Goal: Communication & Community: Connect with others

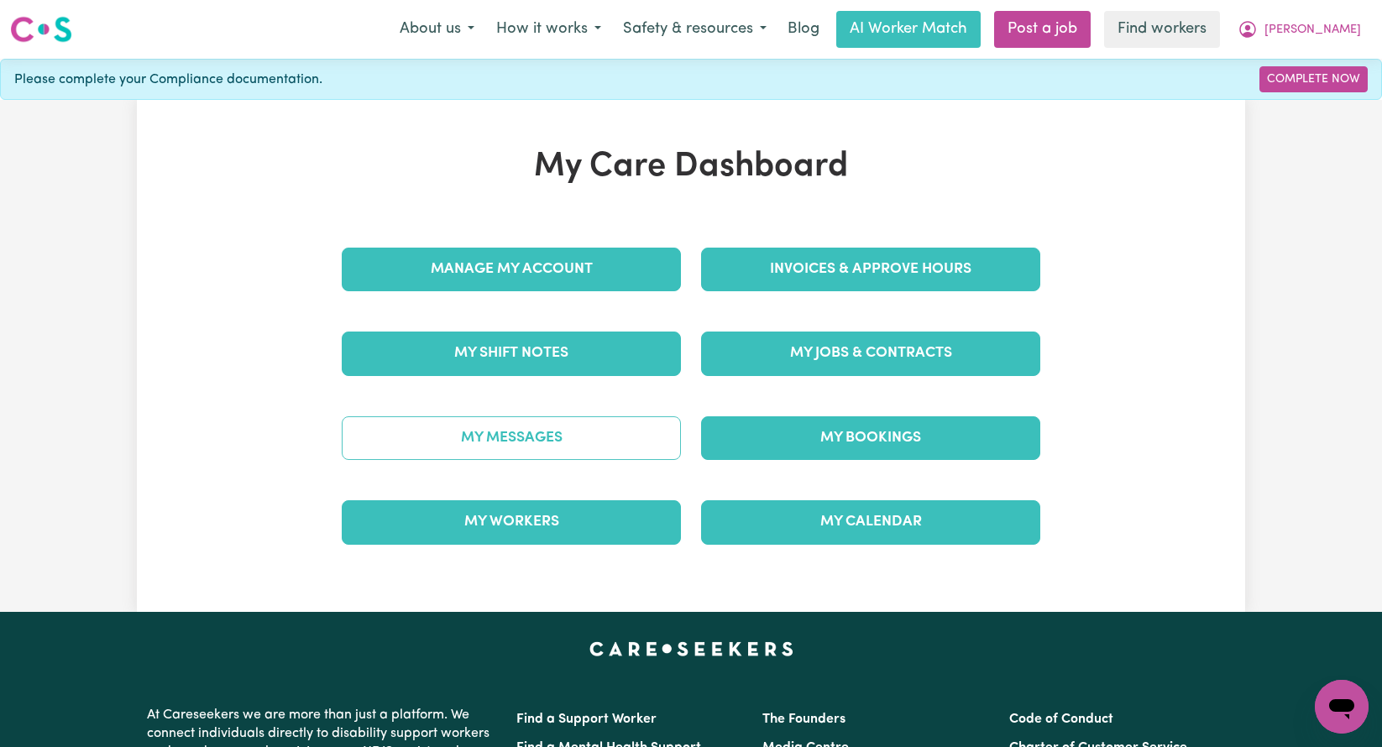
click at [477, 447] on link "My Messages" at bounding box center [511, 438] width 339 height 44
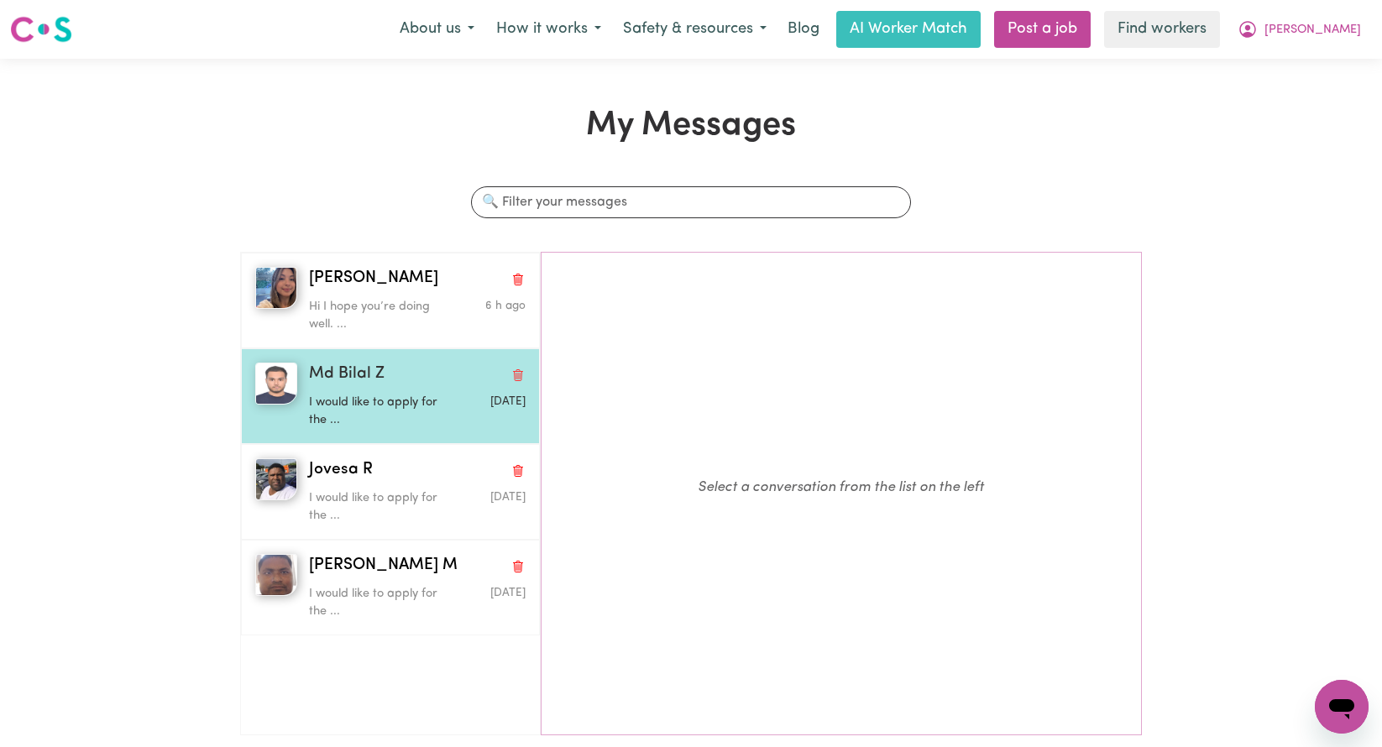
click at [307, 353] on div "Md Bilal Z I would like to apply for the ... Aug 11 2025" at bounding box center [390, 396] width 299 height 96
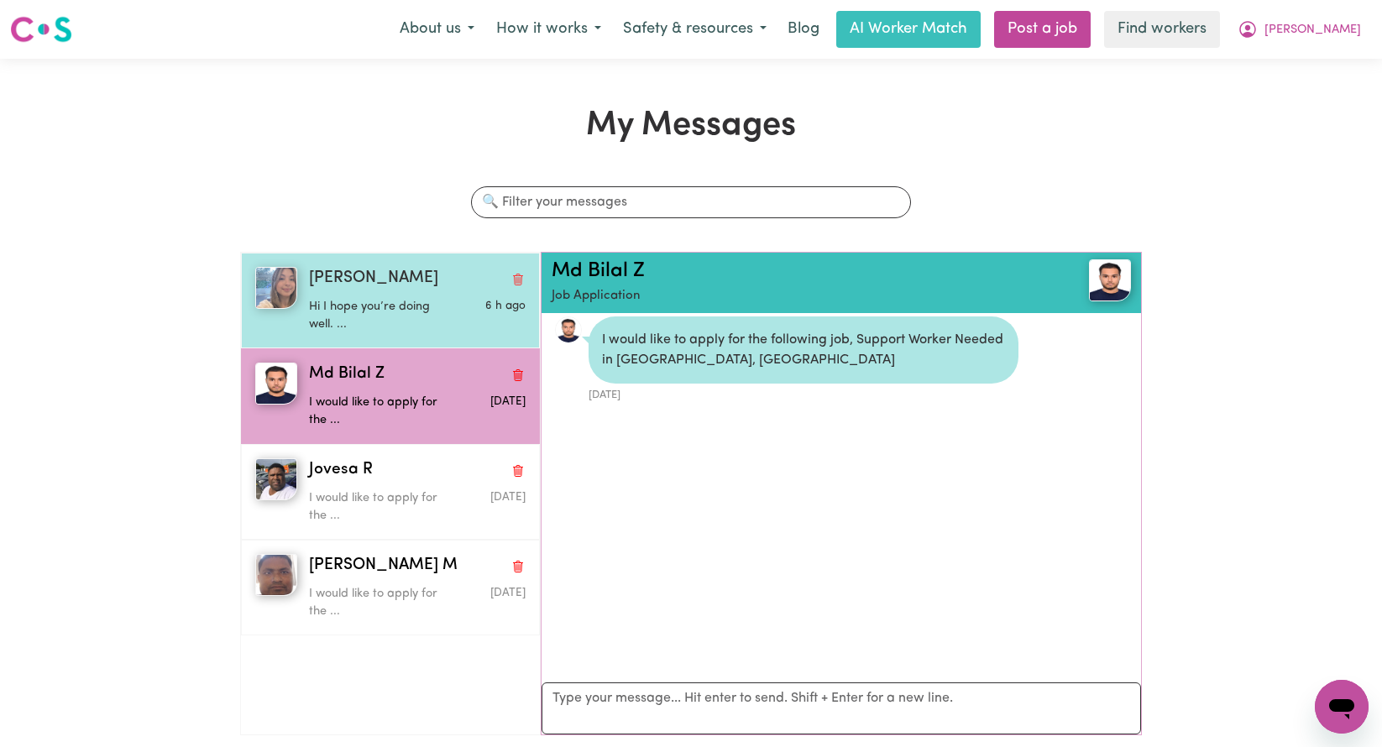
click at [313, 343] on div "Pia E Hi I hope you’re doing well. ... 6 h ago" at bounding box center [390, 301] width 299 height 96
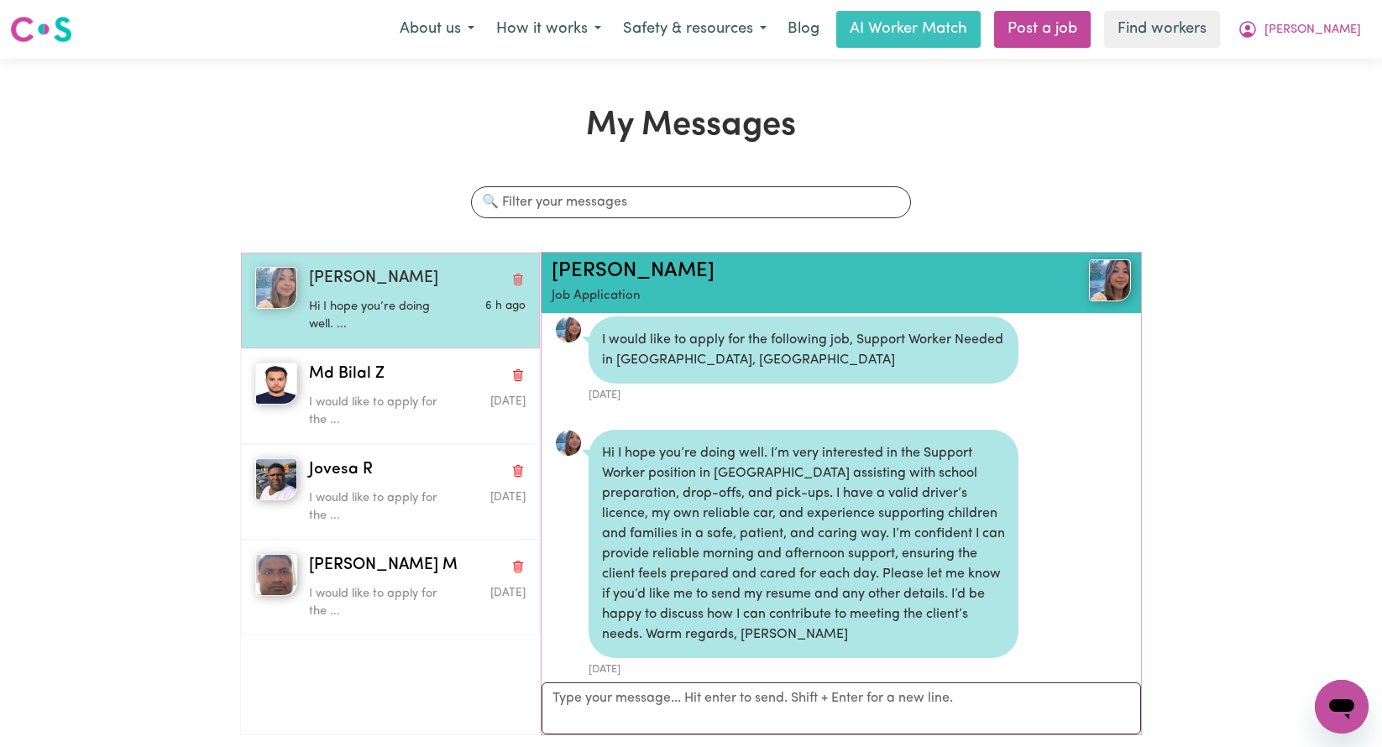
scroll to position [32, 0]
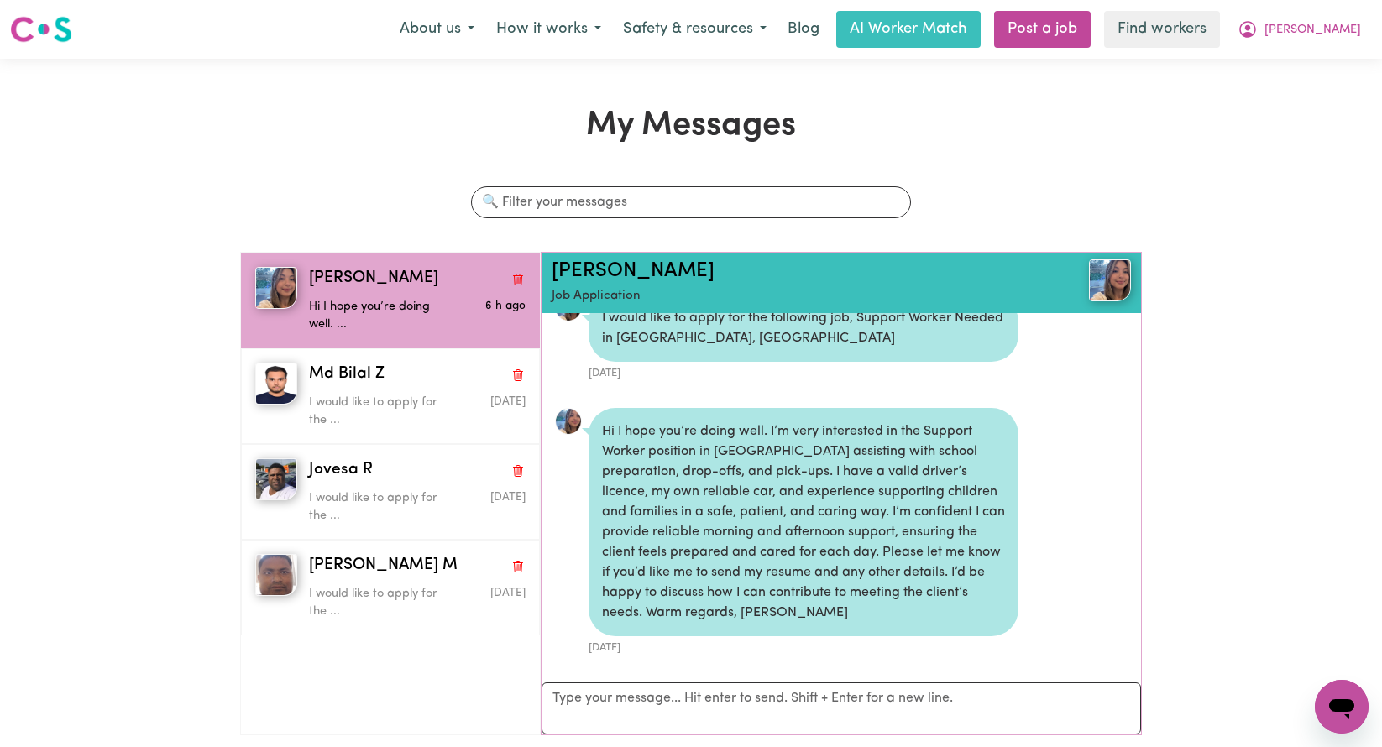
click at [599, 269] on h2 "Pia E" at bounding box center [793, 271] width 483 height 24
click at [581, 268] on link "Pia E" at bounding box center [633, 271] width 163 height 20
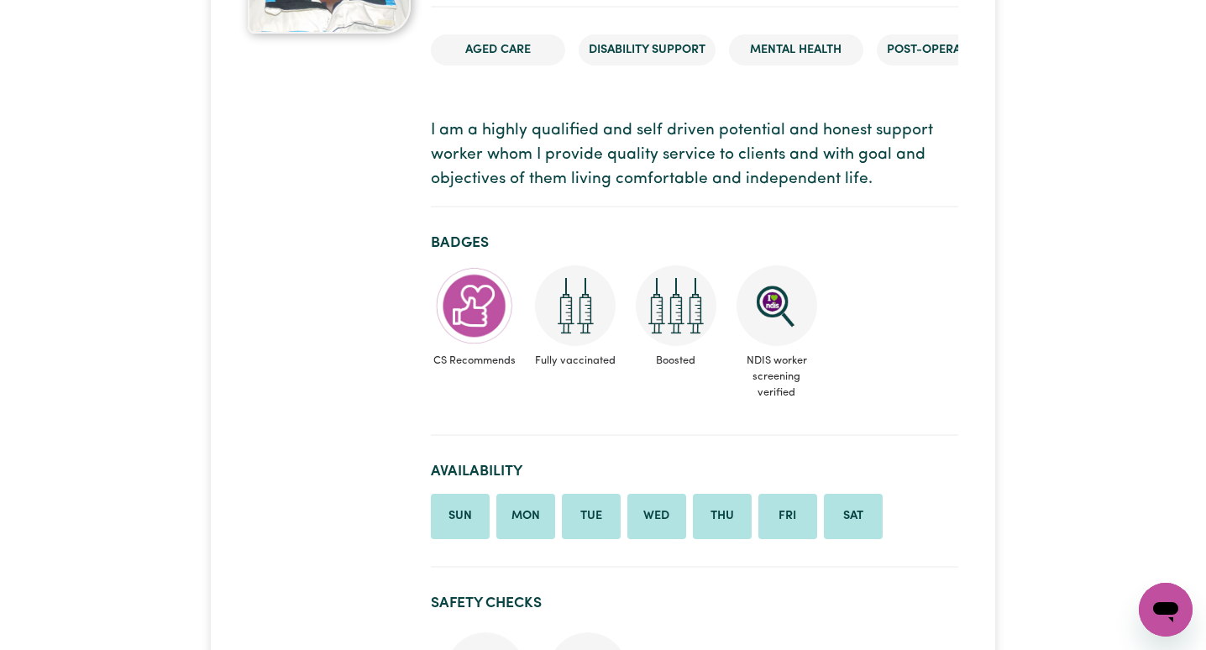
scroll to position [196, 0]
